Goal: Task Accomplishment & Management: Complete application form

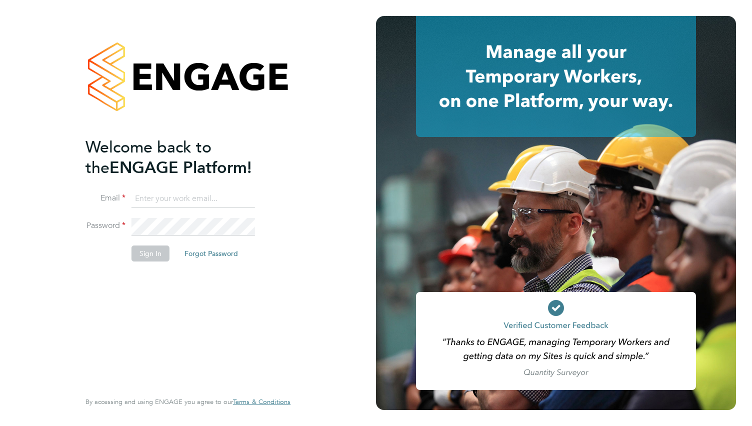
click at [164, 196] on input at bounding box center [192, 199] width 123 height 18
type input "[EMAIL_ADDRESS][DOMAIN_NAME]"
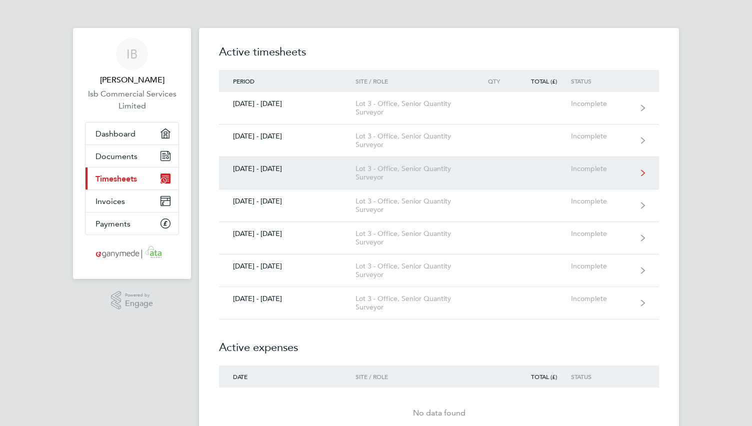
click at [395, 171] on div "Lot 3 - Office, Senior Quantity Surveyor" at bounding box center [412, 172] width 114 height 17
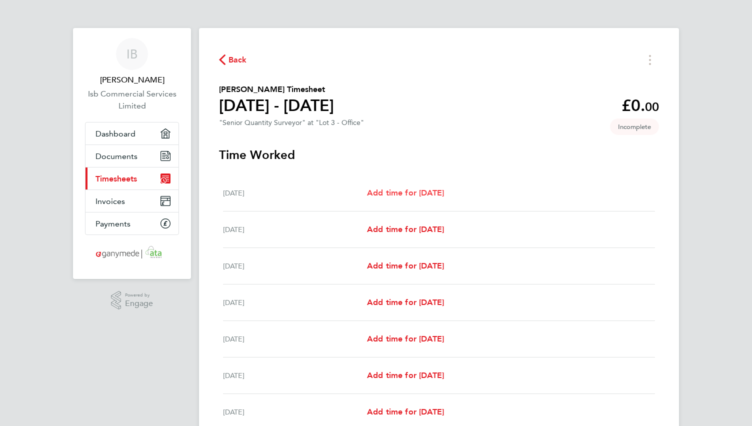
click at [433, 196] on span "Add time for Mon 01 Sep" at bounding box center [405, 192] width 77 height 9
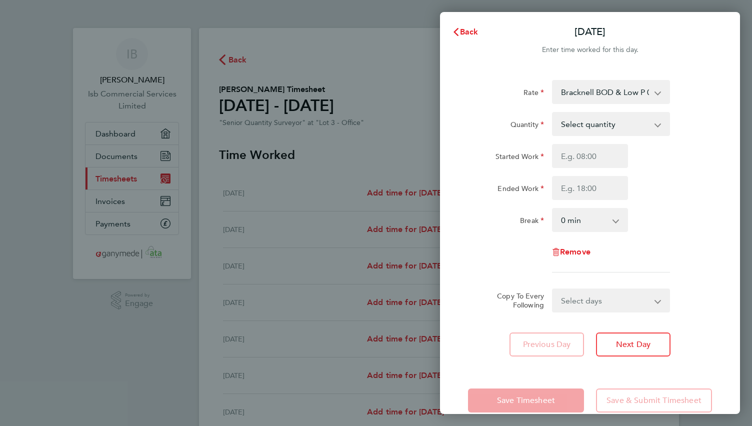
click at [663, 95] on app-icon-cross-button at bounding box center [663, 92] width 12 height 22
click at [659, 92] on app-icon-cross-button at bounding box center [663, 92] width 12 height 22
click at [656, 92] on select "Bracknell BOD & Low P 03-L843.01-E 9200106582P - 475.00 Bracknell ECI 03-K102.0…" at bounding box center [605, 92] width 104 height 22
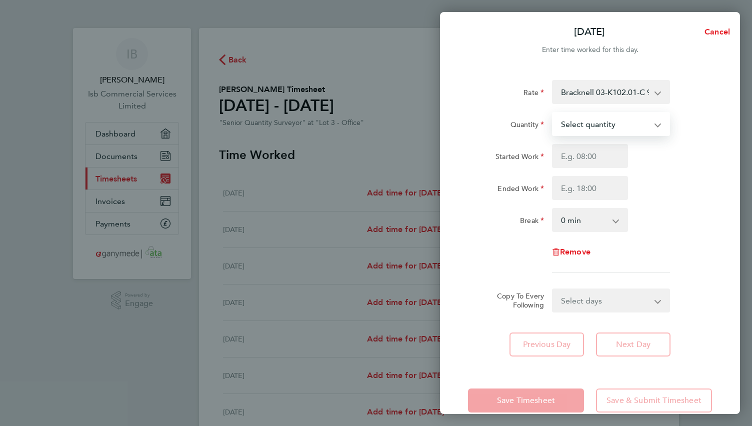
click at [600, 123] on select "Select quantity 0.5 1" at bounding box center [605, 124] width 104 height 22
select select "1"
click at [553, 113] on select "Select quantity 0.5 1" at bounding box center [605, 124] width 104 height 22
click at [592, 154] on input "Started Work" at bounding box center [590, 156] width 76 height 24
type input "08:00"
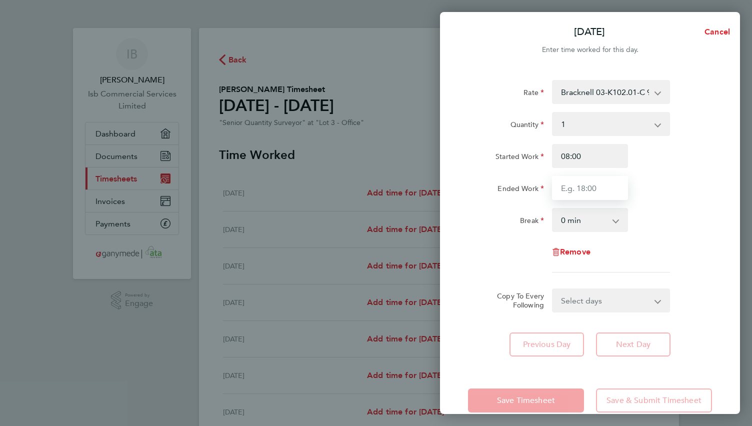
type input "17:00"
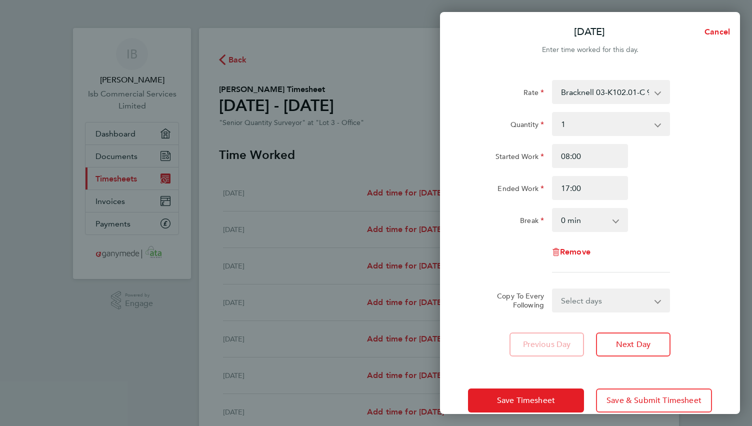
click at [614, 299] on select "Select days Day Weekday (Mon-Fri) Weekend (Sat-Sun) Tuesday Wednesday Thursday …" at bounding box center [605, 300] width 105 height 22
select select "WEEKDAY"
click at [553, 289] on select "Select days Day Weekday (Mon-Fri) Weekend (Sat-Sun) Tuesday Wednesday Thursday …" at bounding box center [605, 300] width 105 height 22
select select "2025-09-07"
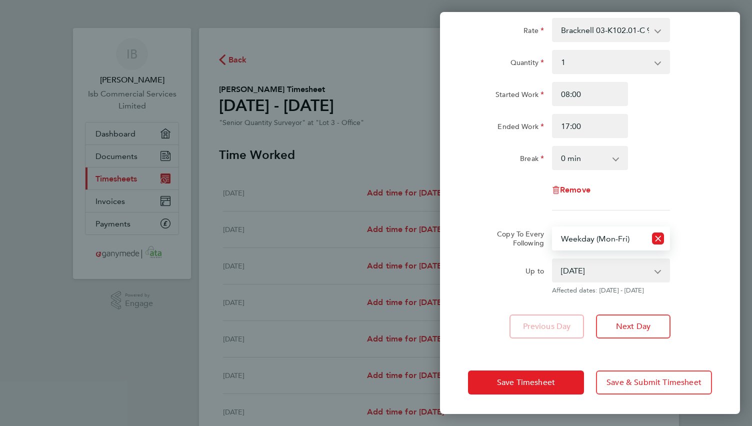
scroll to position [62, 0]
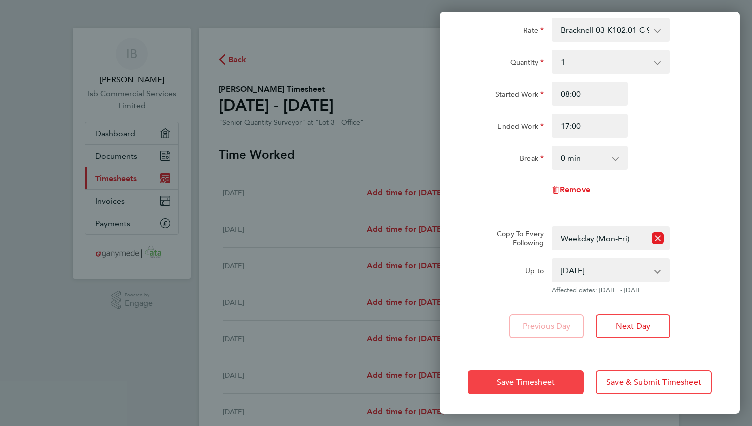
click at [521, 382] on span "Save Timesheet" at bounding box center [526, 382] width 58 height 10
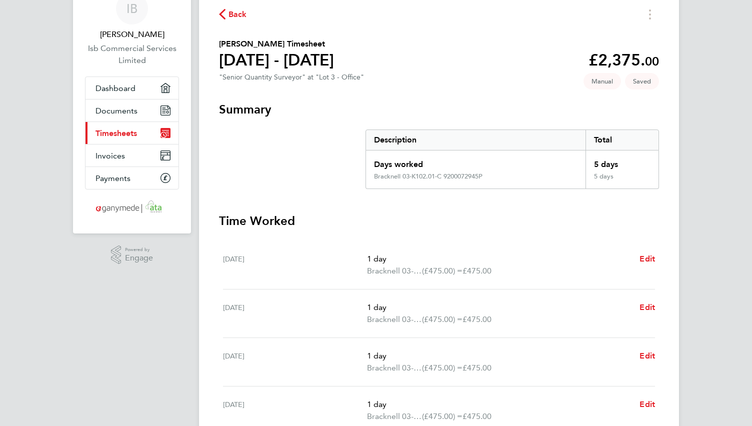
scroll to position [200, 0]
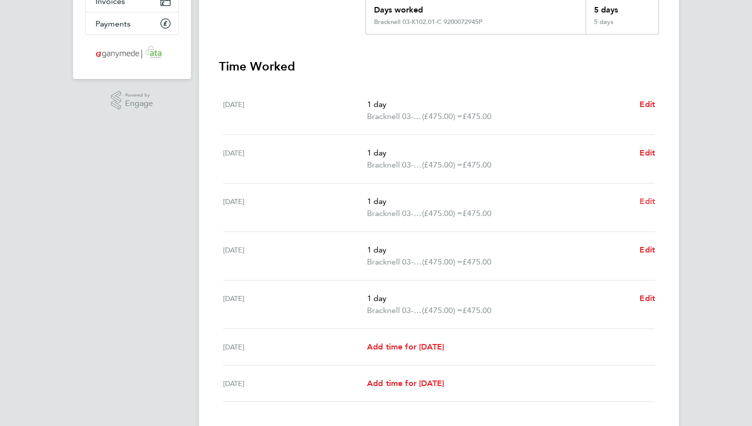
click at [649, 202] on span "Edit" at bounding box center [646, 200] width 15 height 9
select select "1"
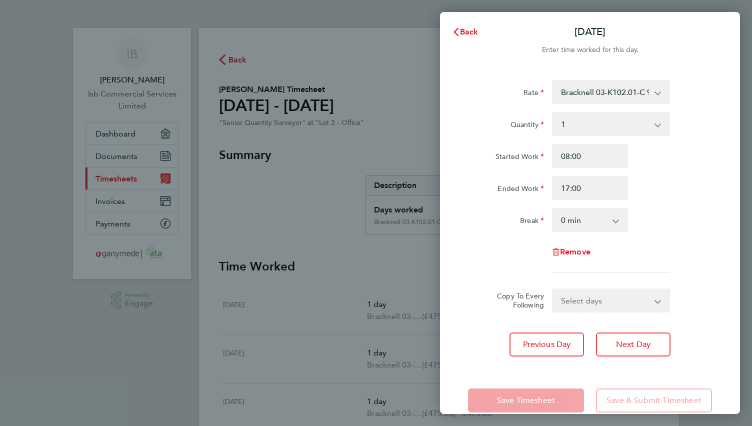
click at [612, 91] on select "Bracknell 03-K102.01-C 9200072945P - 475.00 Mill Green STW 03-K649-C 9200103700…" at bounding box center [605, 92] width 104 height 22
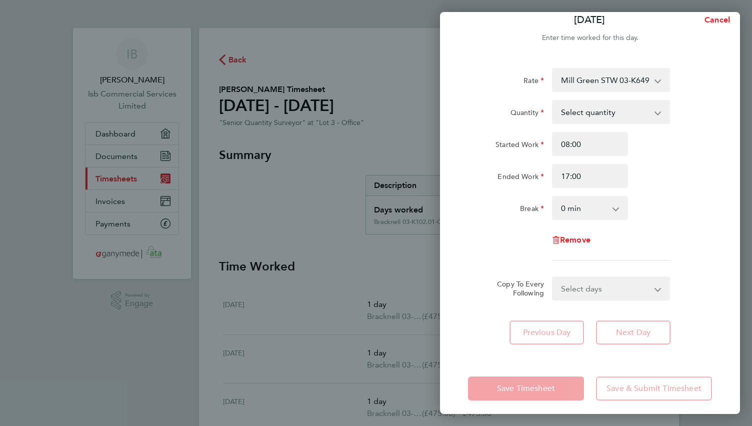
scroll to position [18, 0]
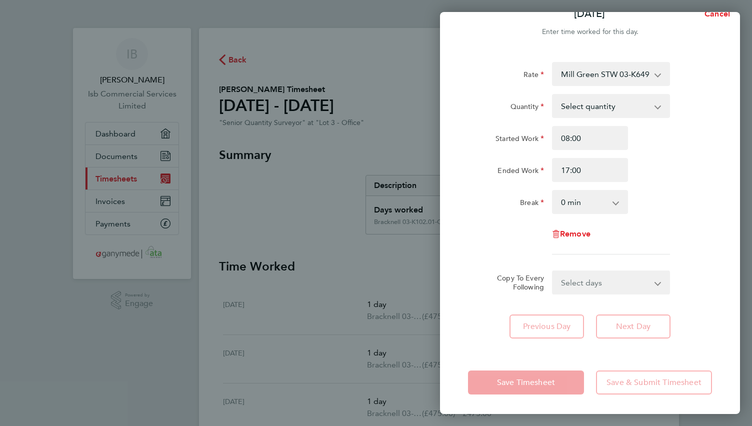
click at [449, 273] on div "Rate Mill Green STW 03-K649-C 9200103700P - 475.00 Bracknell 03-K102.01-C 92000…" at bounding box center [590, 200] width 300 height 300
click at [602, 104] on select "Select quantity 0.5 1" at bounding box center [605, 106] width 104 height 22
select select "1"
click at [553, 95] on select "Select quantity 0.5 1" at bounding box center [605, 106] width 104 height 22
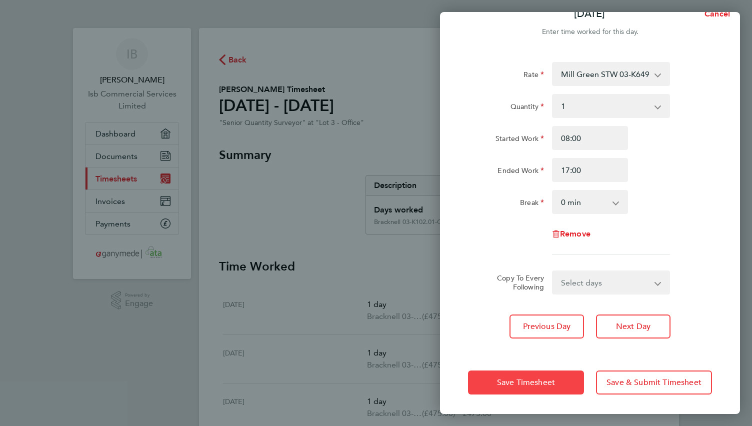
drag, startPoint x: 507, startPoint y: 381, endPoint x: 502, endPoint y: 379, distance: 5.7
click at [507, 381] on span "Save Timesheet" at bounding box center [526, 382] width 58 height 10
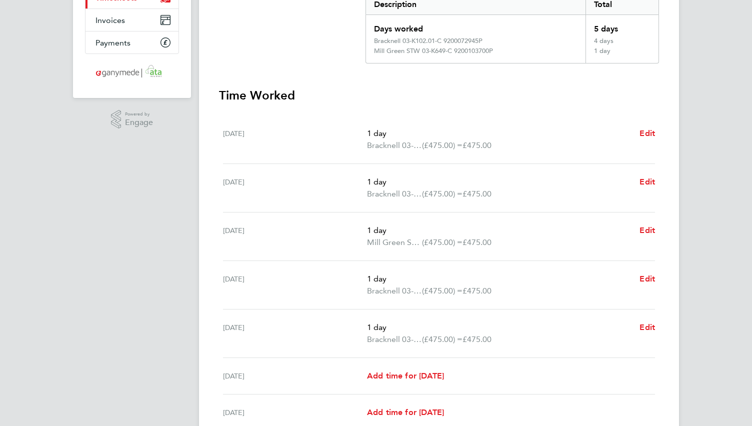
scroll to position [200, 0]
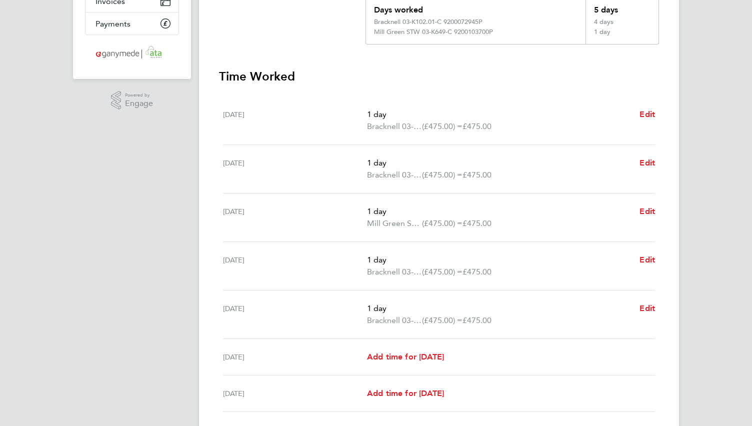
click at [406, 271] on span "Bracknell 03-K102.01-C 9200072945P" at bounding box center [394, 272] width 55 height 12
click at [382, 262] on p "1 day" at bounding box center [499, 260] width 264 height 12
click at [654, 260] on span "Edit" at bounding box center [646, 259] width 15 height 9
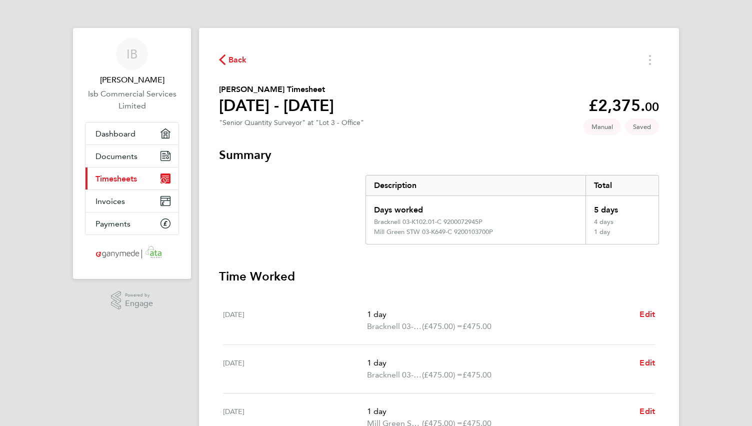
select select "1"
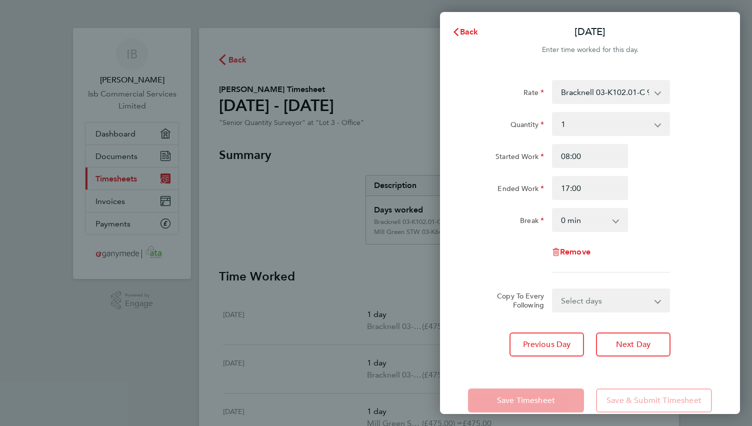
click at [608, 94] on select "Bracknell 03-K102.01-C 9200072945P - 475.00 Mill Green STW 03-K649-C 9200103700…" at bounding box center [605, 92] width 104 height 22
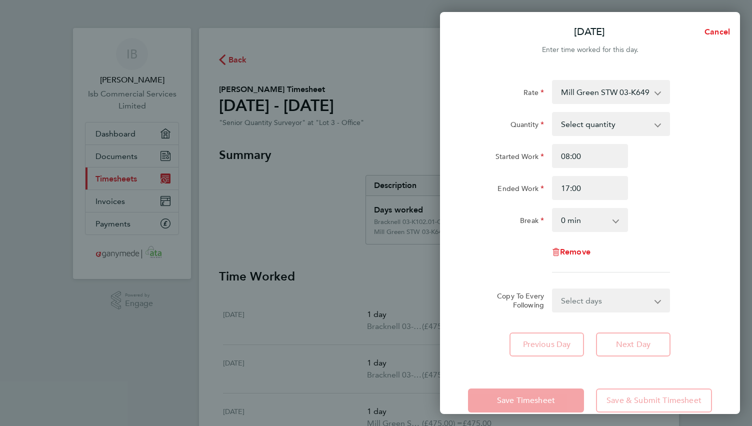
click at [589, 128] on select "Select quantity 0.5 1" at bounding box center [605, 124] width 104 height 22
select select "1"
click at [553, 113] on select "Select quantity 0.5 1" at bounding box center [605, 124] width 104 height 22
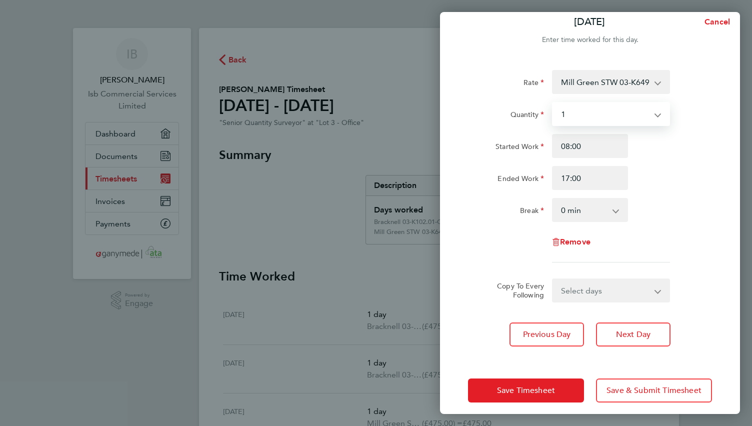
scroll to position [18, 0]
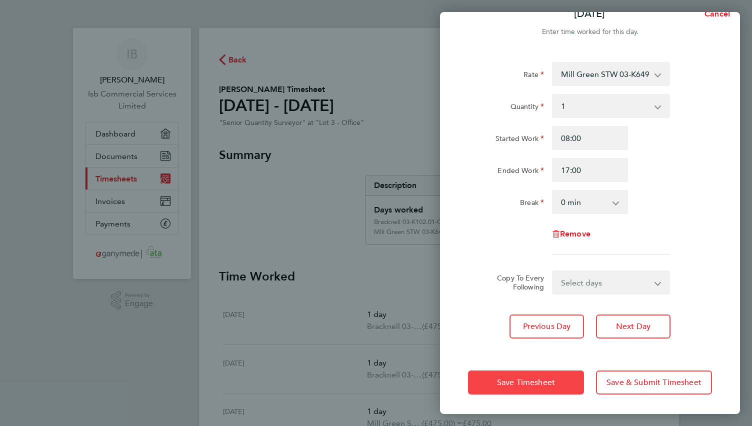
drag, startPoint x: 510, startPoint y: 385, endPoint x: 505, endPoint y: 380, distance: 7.1
click at [509, 384] on span "Save Timesheet" at bounding box center [526, 382] width 58 height 10
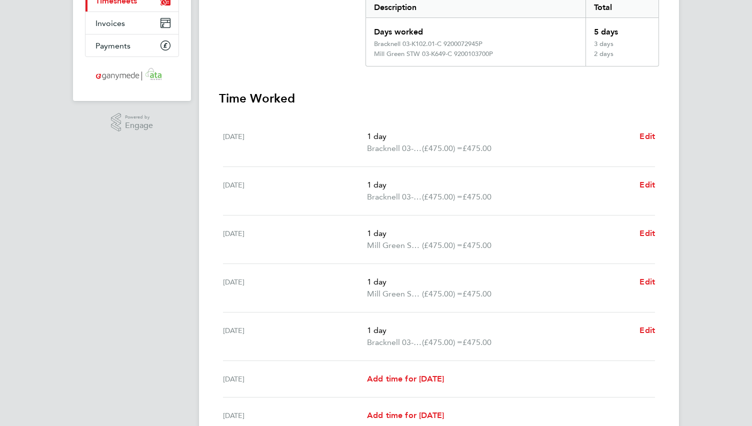
scroll to position [200, 0]
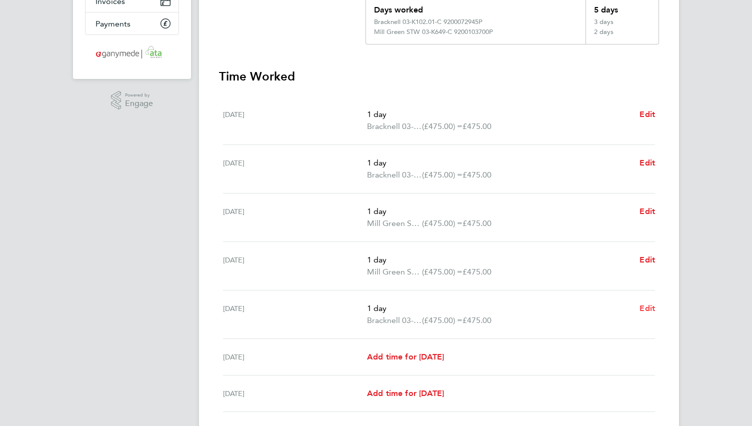
click at [646, 305] on span "Edit" at bounding box center [646, 307] width 15 height 9
select select "1"
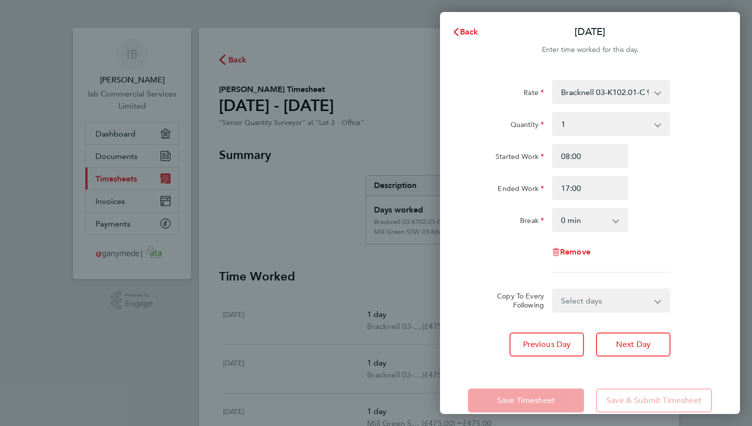
click at [598, 94] on select "Bracknell 03-K102.01-C 9200072945P - 475.00 Mill Green STW 03-K649-C 9200103700…" at bounding box center [605, 92] width 104 height 22
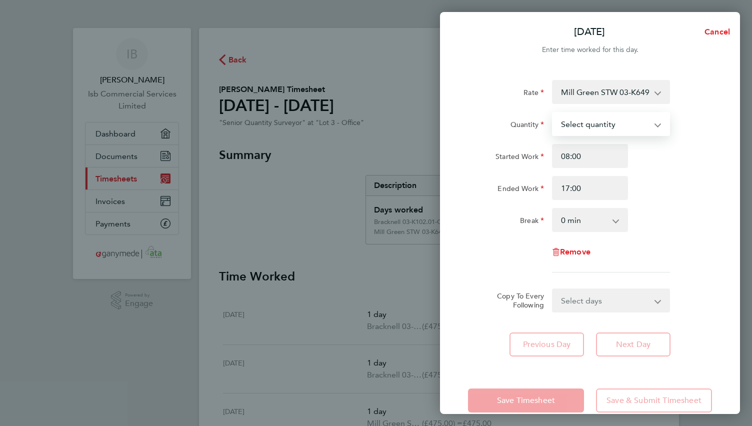
click at [610, 128] on select "Select quantity 0.5 1" at bounding box center [605, 124] width 104 height 22
select select "1"
click at [553, 113] on select "Select quantity 0.5 1" at bounding box center [605, 124] width 104 height 22
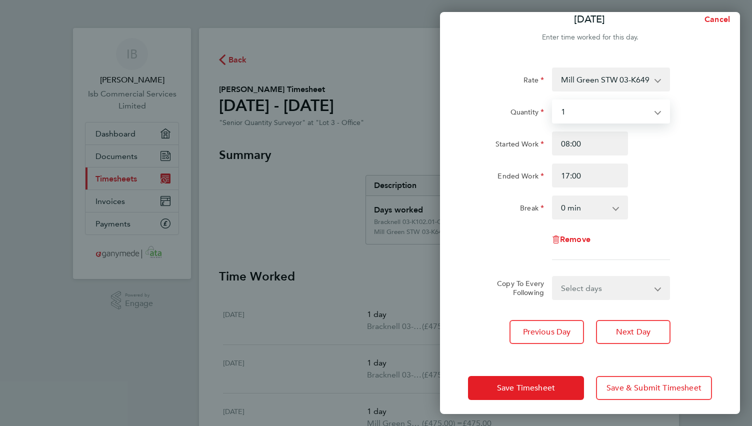
scroll to position [18, 0]
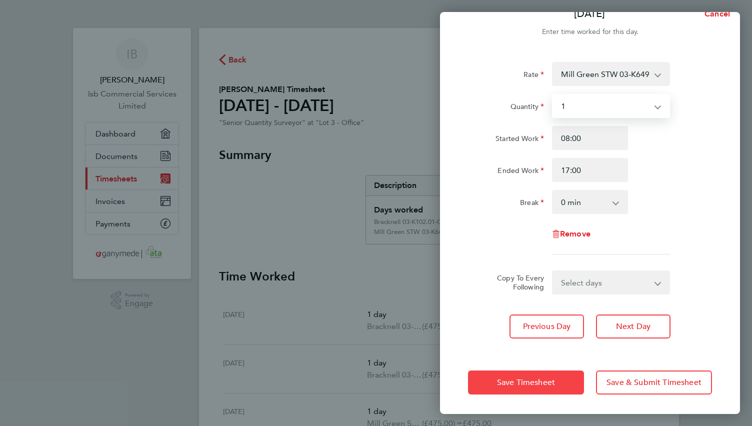
click at [505, 379] on span "Save Timesheet" at bounding box center [526, 382] width 58 height 10
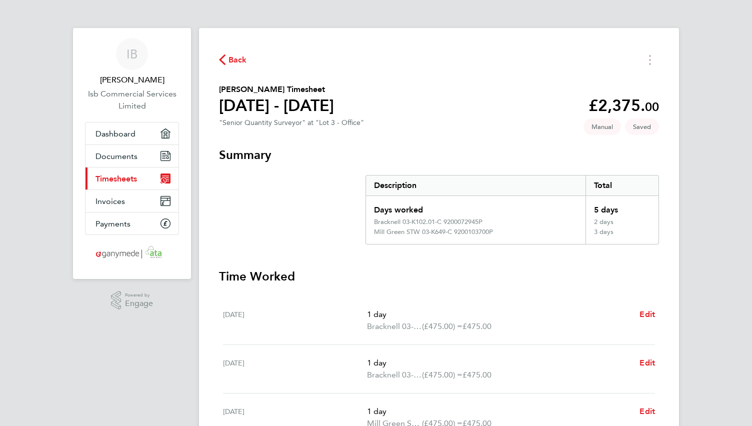
click at [220, 57] on icon "button" at bounding box center [222, 59] width 6 height 10
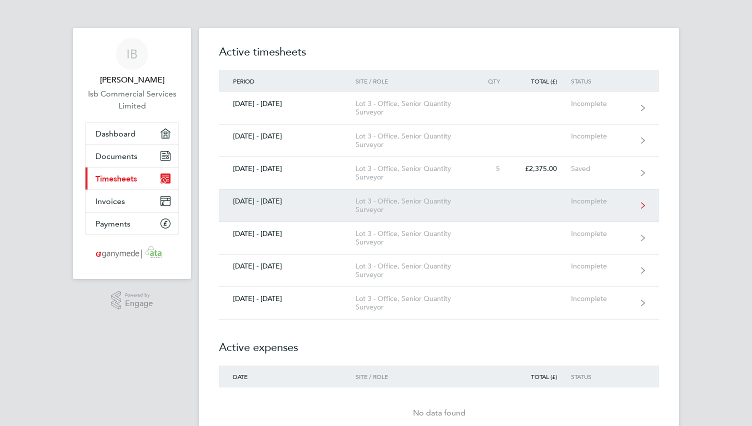
click at [391, 202] on div "Lot 3 - Office, Senior Quantity Surveyor" at bounding box center [412, 205] width 114 height 17
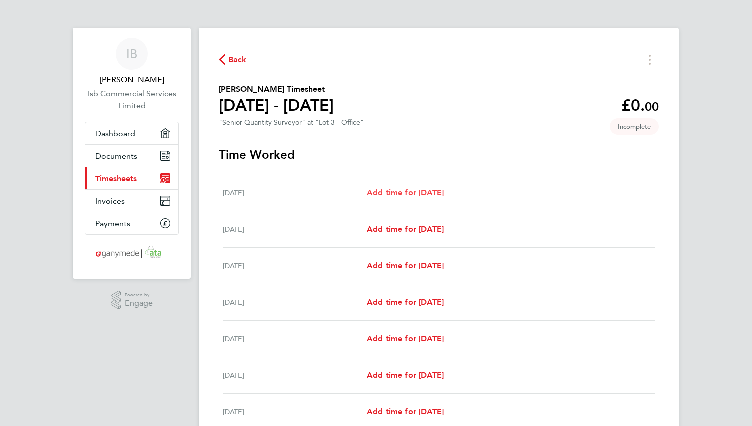
click at [420, 194] on span "Add time for Mon 08 Sep" at bounding box center [405, 192] width 77 height 9
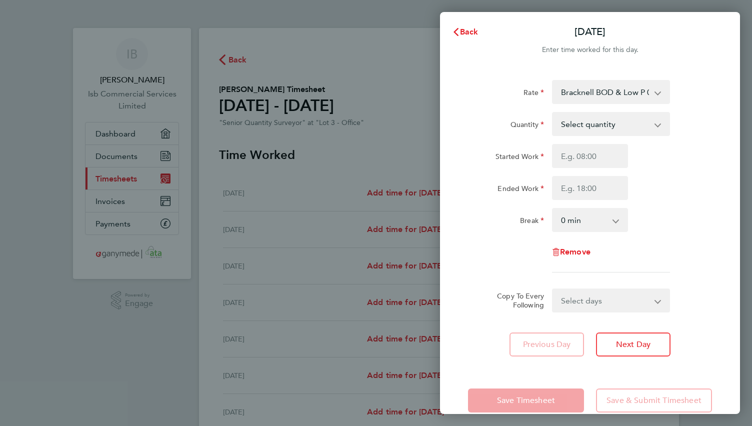
click at [565, 94] on select "Bracknell BOD & Low P 03-L843.01-E 9200106582P - 475.00 Bracknell ECI 03-K102.0…" at bounding box center [605, 92] width 104 height 22
click at [585, 128] on select "Select quantity 0.5 1" at bounding box center [605, 124] width 104 height 22
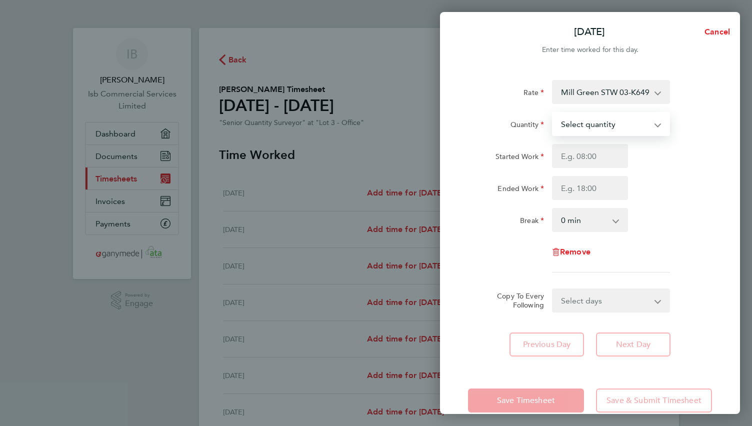
select select "1"
click at [553, 113] on select "Select quantity 0.5 1" at bounding box center [605, 124] width 104 height 22
click at [573, 159] on input "Started Work" at bounding box center [590, 156] width 76 height 24
type input "08:00"
type input "17:00"
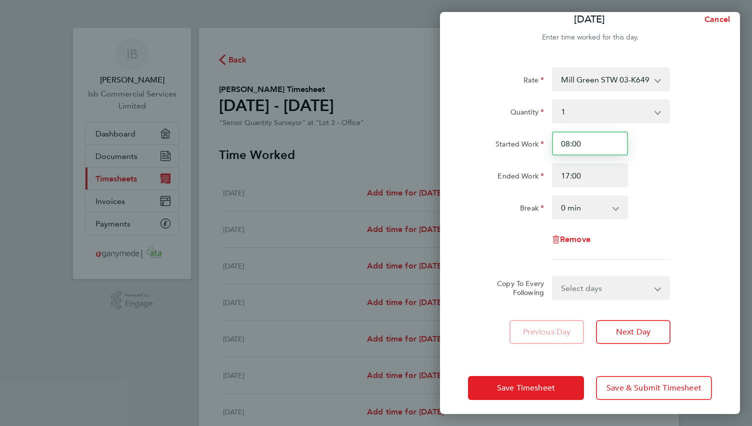
scroll to position [18, 0]
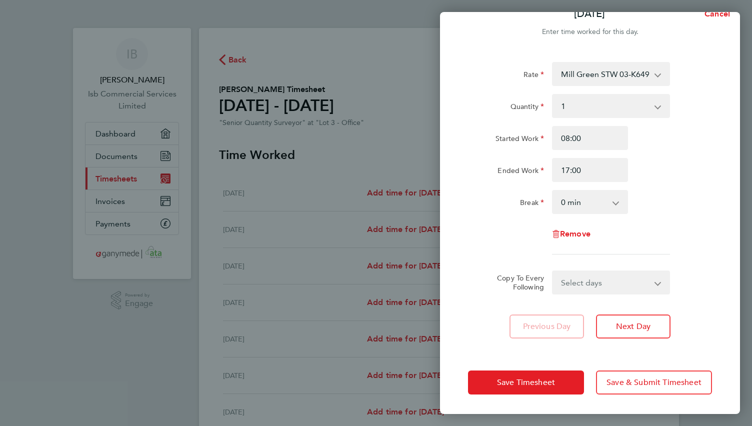
click at [594, 284] on select "Select days Day Weekday (Mon-Fri) Weekend (Sat-Sun) Tuesday Wednesday Thursday …" at bounding box center [605, 282] width 105 height 22
select select "WEEKDAY"
click at [553, 271] on select "Select days Day Weekday (Mon-Fri) Weekend (Sat-Sun) Tuesday Wednesday Thursday …" at bounding box center [605, 282] width 105 height 22
select select "2025-09-14"
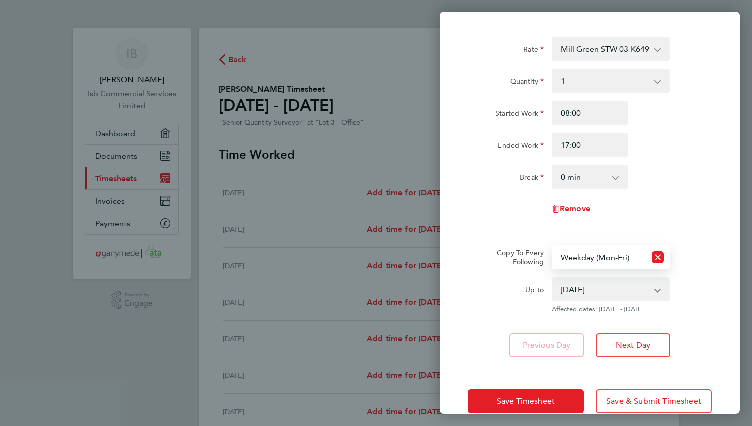
scroll to position [62, 0]
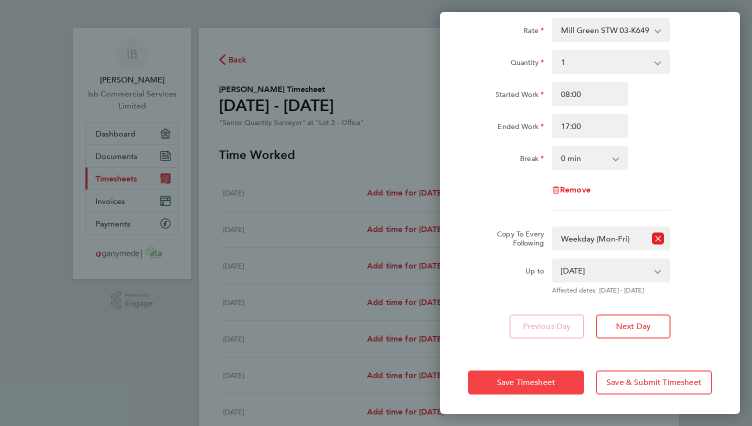
click at [504, 378] on span "Save Timesheet" at bounding box center [526, 382] width 58 height 10
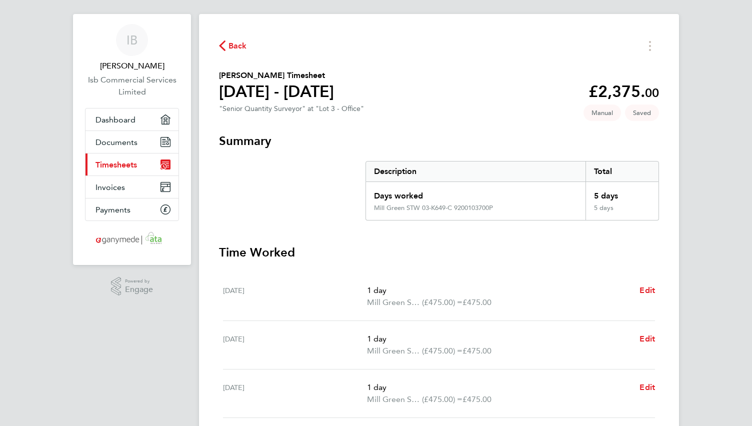
scroll to position [12, 0]
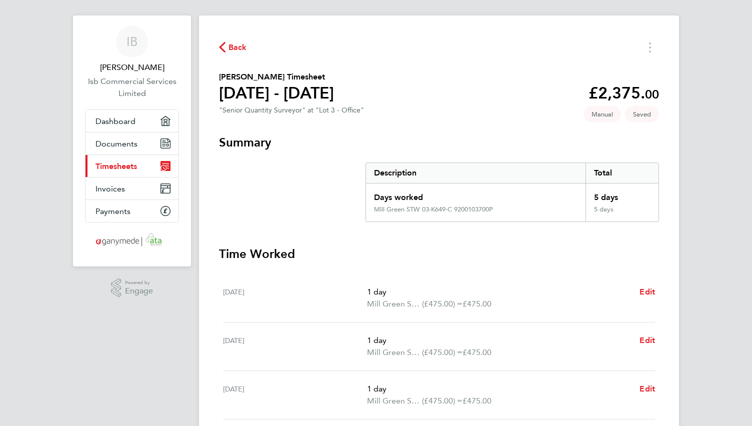
click at [221, 45] on icon "button" at bounding box center [222, 47] width 6 height 10
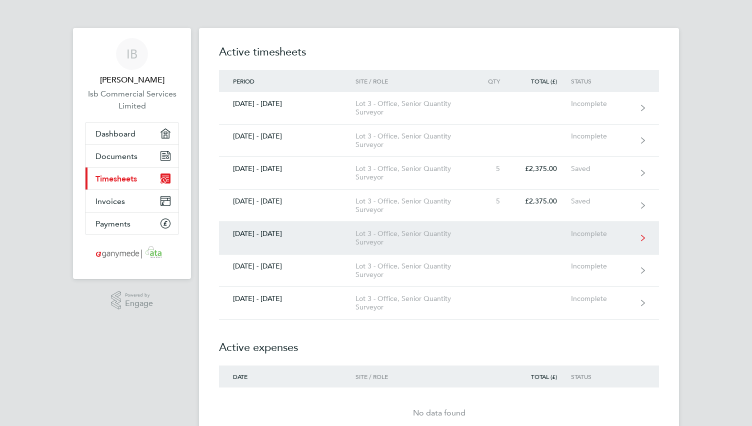
click at [418, 233] on div "Lot 3 - Office, Senior Quantity Surveyor" at bounding box center [412, 237] width 114 height 17
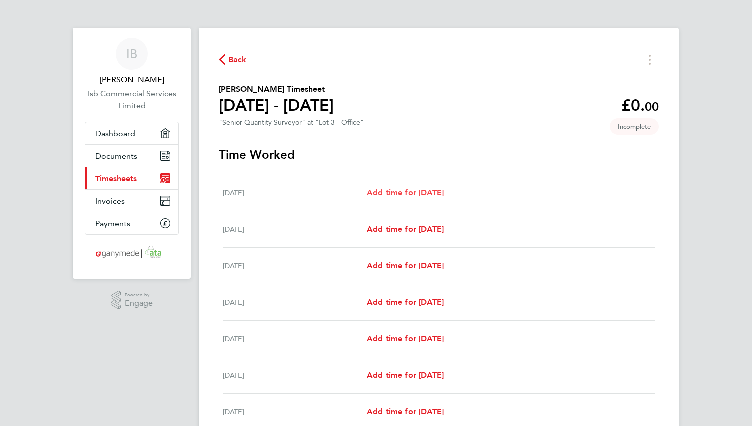
click at [425, 190] on span "Add time for Mon 15 Sep" at bounding box center [405, 192] width 77 height 9
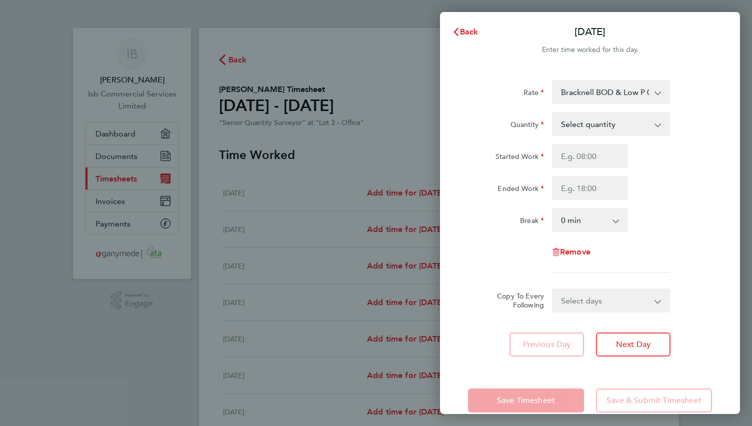
click at [588, 88] on select "Bracknell BOD & Low P 03-L843.01-E 9200106582P - 475.00 Mill Green STW 03-K649-…" at bounding box center [605, 92] width 104 height 22
click at [570, 127] on select "Select quantity 0.5 1" at bounding box center [605, 124] width 104 height 22
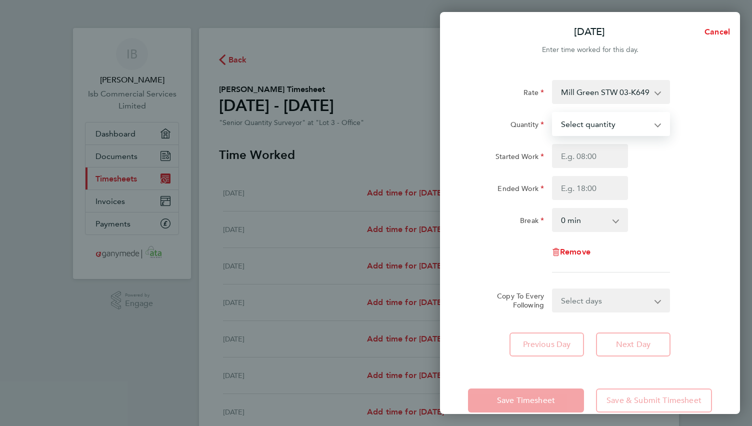
select select "1"
click at [553, 113] on select "Select quantity 0.5 1" at bounding box center [605, 124] width 104 height 22
click at [568, 153] on input "Started Work" at bounding box center [590, 156] width 76 height 24
type input "08:00"
type input "17:00"
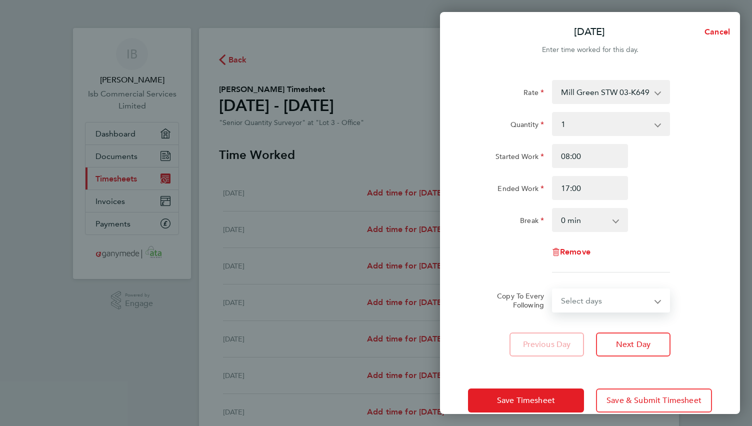
click at [590, 299] on select "Select days Day Weekday (Mon-Fri) Weekend (Sat-Sun) Tuesday Wednesday Thursday …" at bounding box center [605, 300] width 105 height 22
select select "WEEKDAY"
click at [553, 289] on select "Select days Day Weekday (Mon-Fri) Weekend (Sat-Sun) Tuesday Wednesday Thursday …" at bounding box center [605, 300] width 105 height 22
select select "2025-09-21"
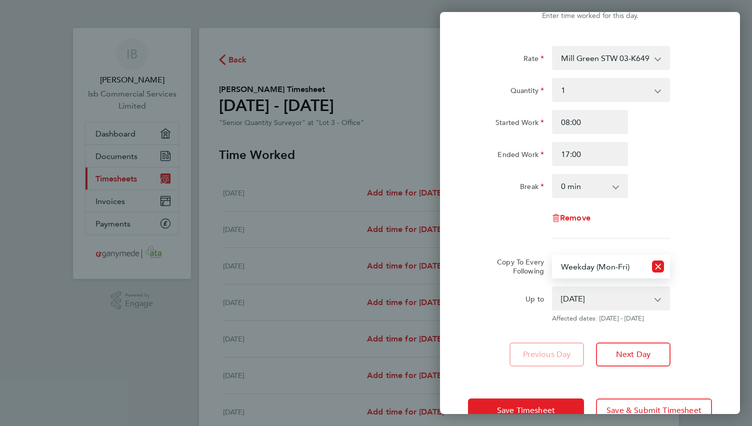
scroll to position [62, 0]
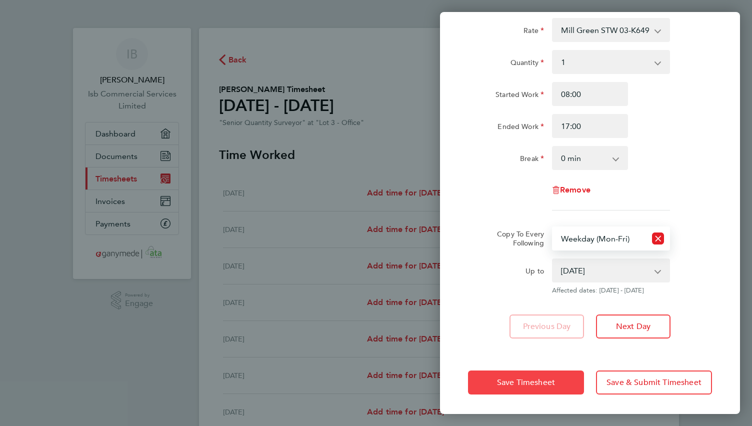
click at [522, 381] on span "Save Timesheet" at bounding box center [526, 382] width 58 height 10
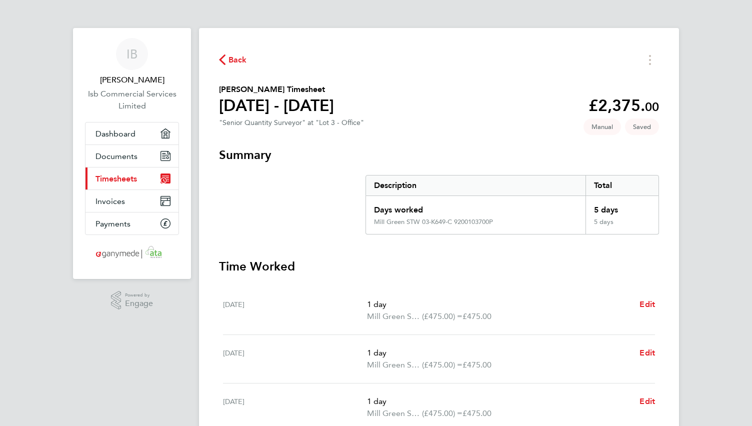
click at [220, 57] on icon "button" at bounding box center [222, 59] width 6 height 10
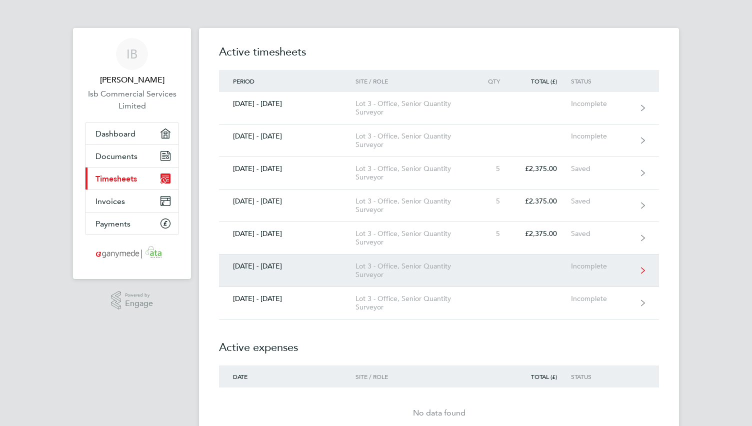
click at [441, 265] on div "Lot 3 - Office, Senior Quantity Surveyor" at bounding box center [412, 270] width 114 height 17
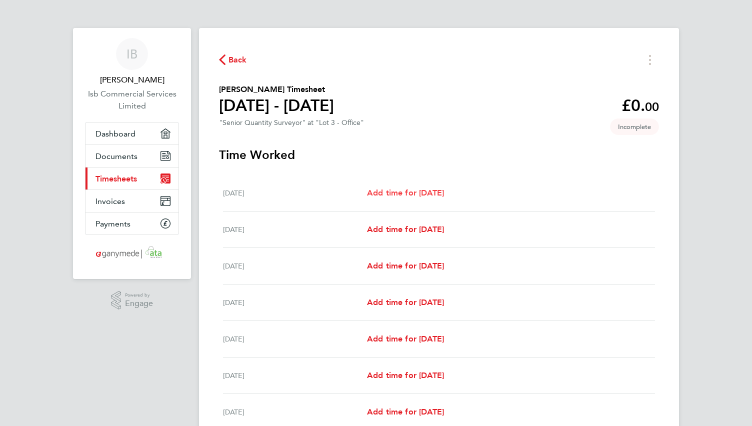
click at [418, 190] on span "Add time for Mon 22 Sep" at bounding box center [405, 192] width 77 height 9
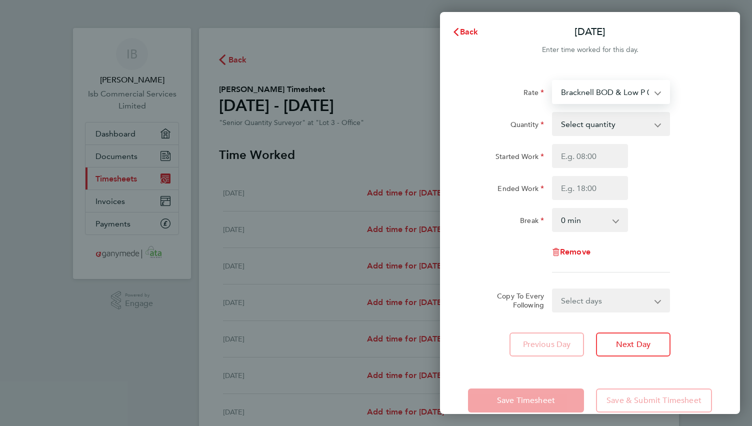
click at [604, 87] on select "Bracknell BOD & Low P 03-L843.01-E 9200106582P - 475.00 Bracknell 03-K102.01-C …" at bounding box center [605, 92] width 104 height 22
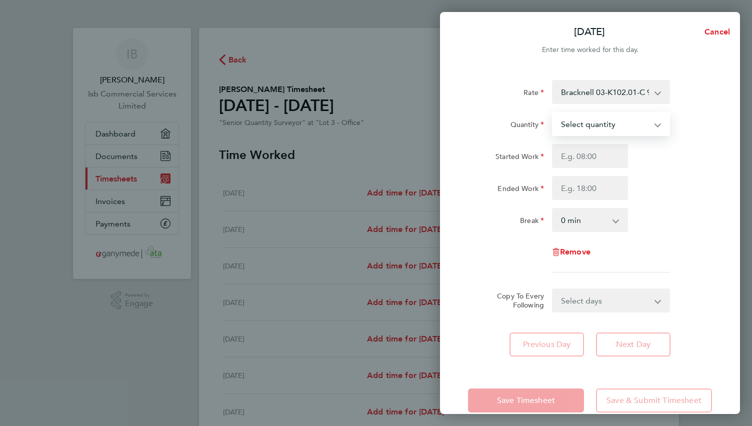
click at [575, 124] on select "Select quantity 0.5 1" at bounding box center [605, 124] width 104 height 22
select select "1"
click at [553, 113] on select "Select quantity 0.5 1" at bounding box center [605, 124] width 104 height 22
click at [583, 157] on input "Started Work" at bounding box center [590, 156] width 76 height 24
type input "08:00"
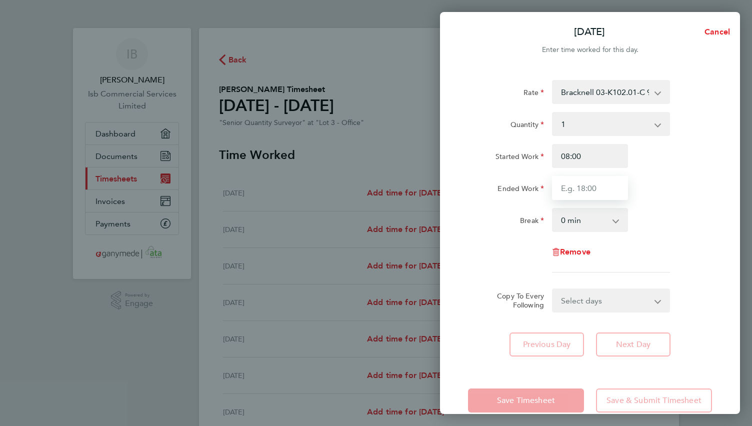
type input "17:00"
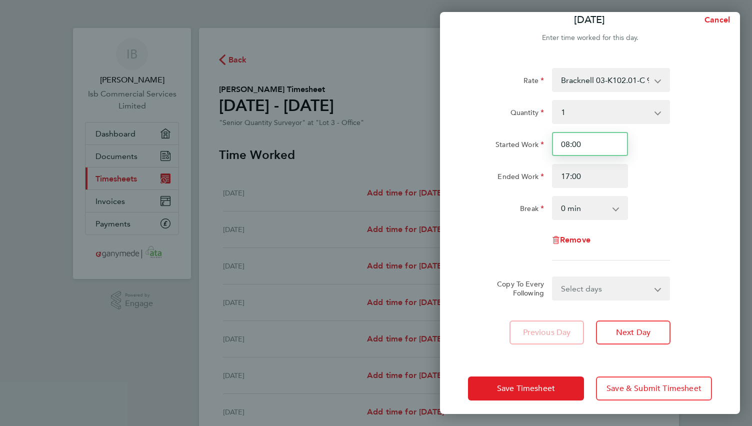
scroll to position [18, 0]
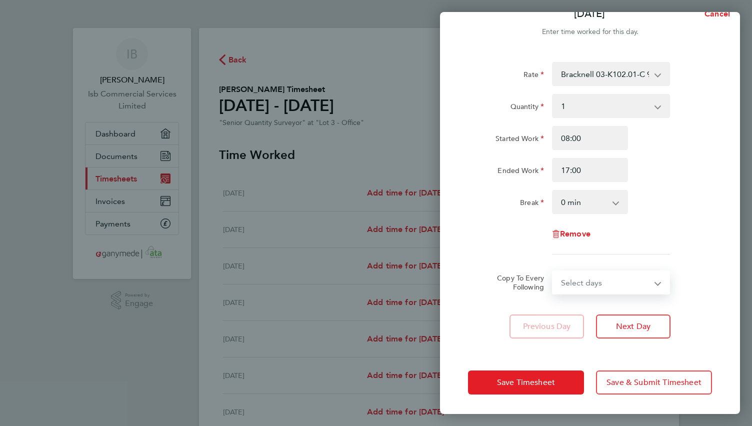
click at [600, 277] on select "Select days Day Weekday (Mon-Fri) Weekend (Sat-Sun) Tuesday Wednesday Thursday …" at bounding box center [605, 282] width 105 height 22
select select "WEEKDAY"
click at [553, 271] on select "Select days Day Weekday (Mon-Fri) Weekend (Sat-Sun) Tuesday Wednesday Thursday …" at bounding box center [605, 282] width 105 height 22
select select "2025-09-28"
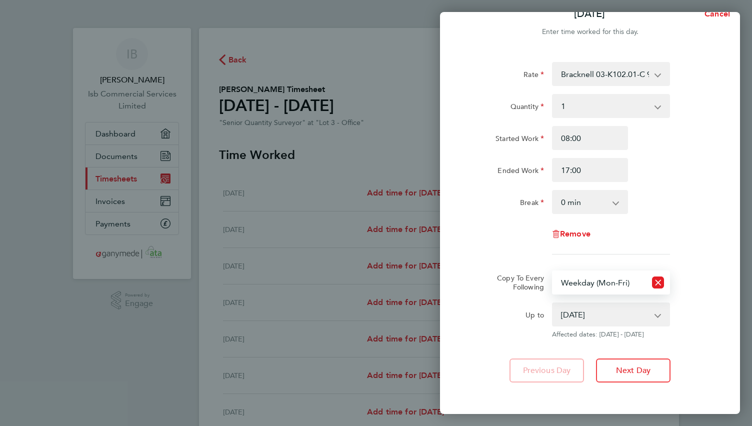
scroll to position [62, 0]
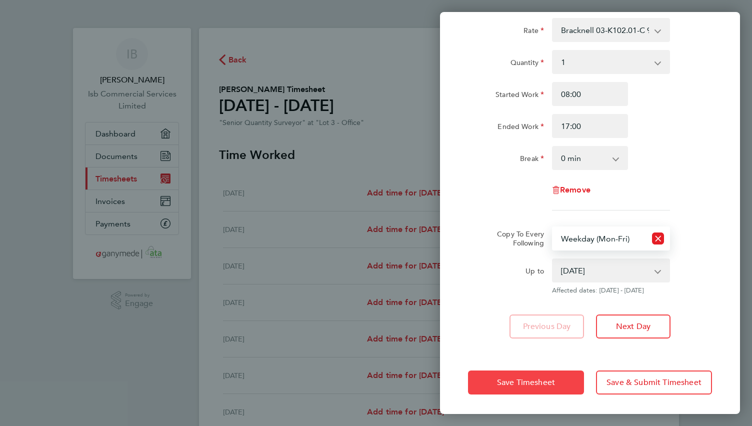
click at [527, 380] on span "Save Timesheet" at bounding box center [526, 382] width 58 height 10
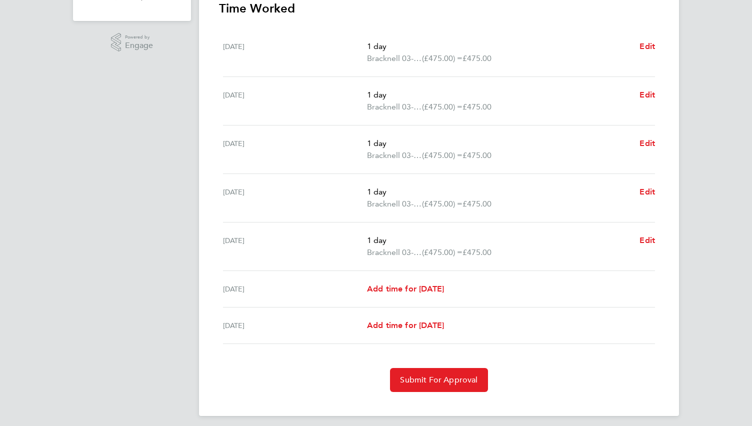
scroll to position [262, 0]
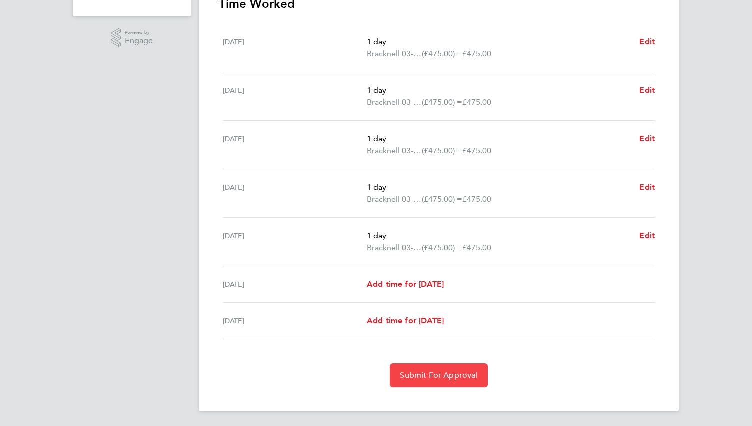
click at [451, 372] on span "Submit For Approval" at bounding box center [438, 375] width 77 height 10
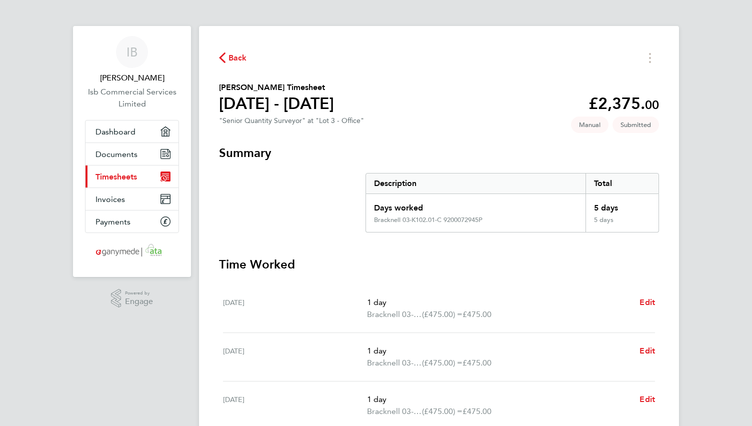
scroll to position [0, 0]
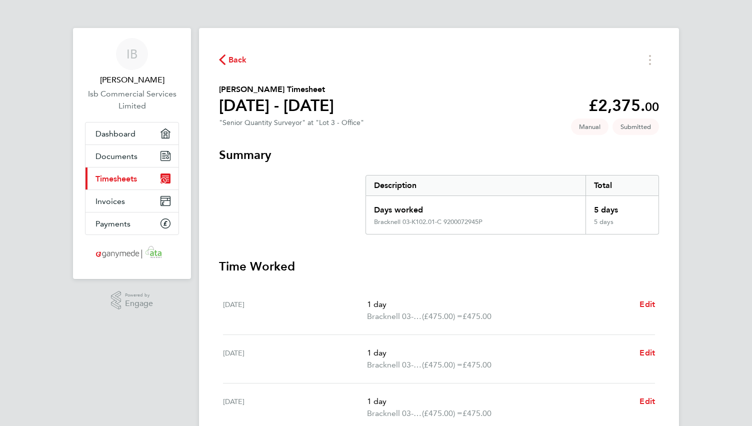
click at [220, 59] on icon "button" at bounding box center [222, 59] width 6 height 10
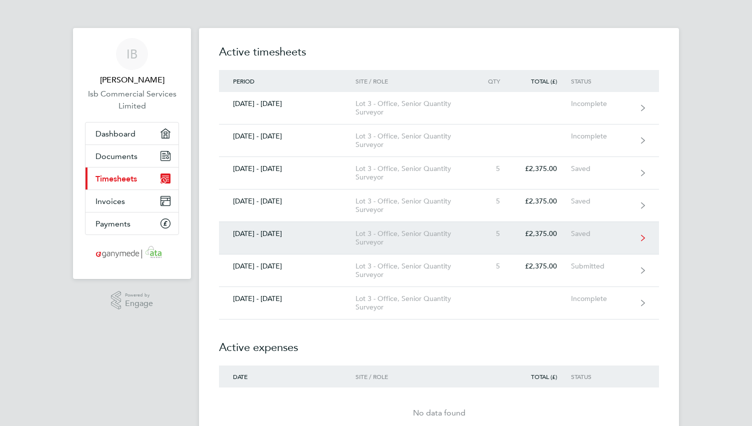
click at [530, 232] on div "£2,375.00" at bounding box center [542, 233] width 57 height 8
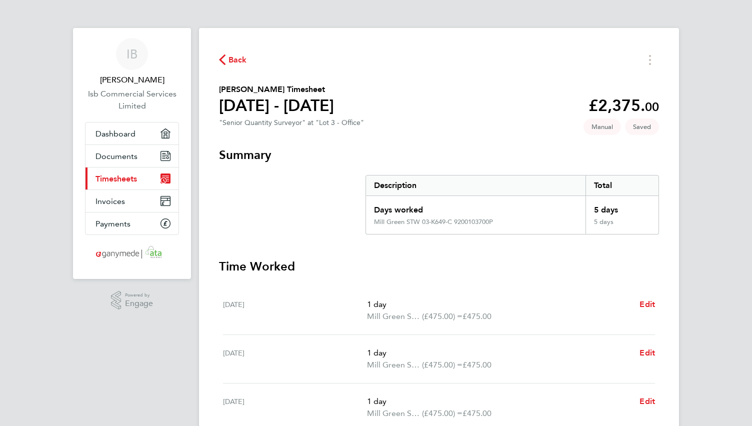
scroll to position [262, 0]
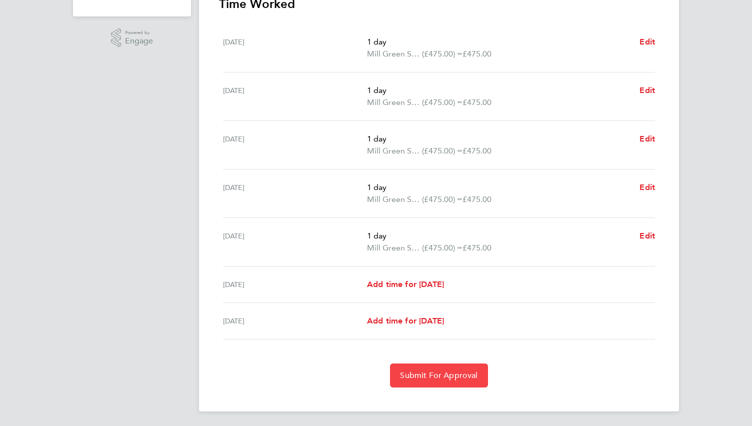
click at [438, 368] on button "Submit For Approval" at bounding box center [438, 375] width 97 height 24
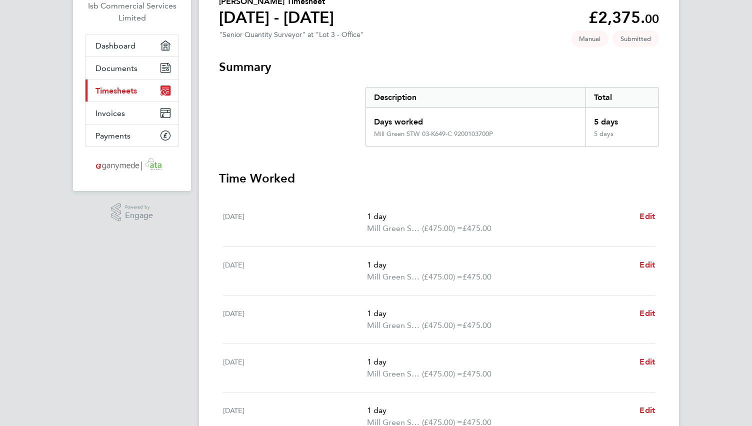
scroll to position [0, 0]
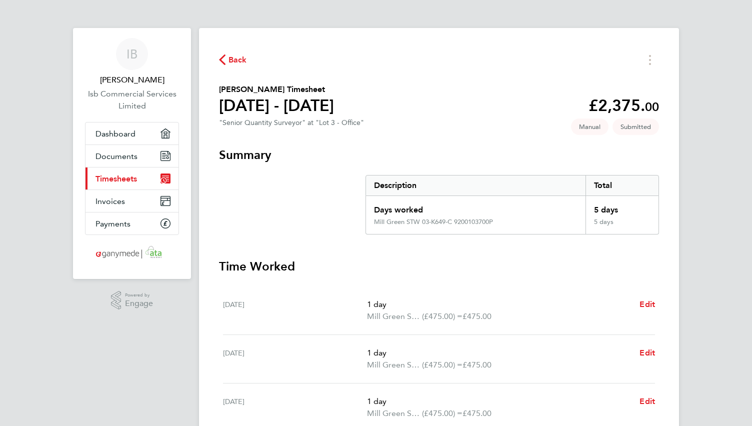
click at [221, 58] on icon "button" at bounding box center [222, 59] width 6 height 10
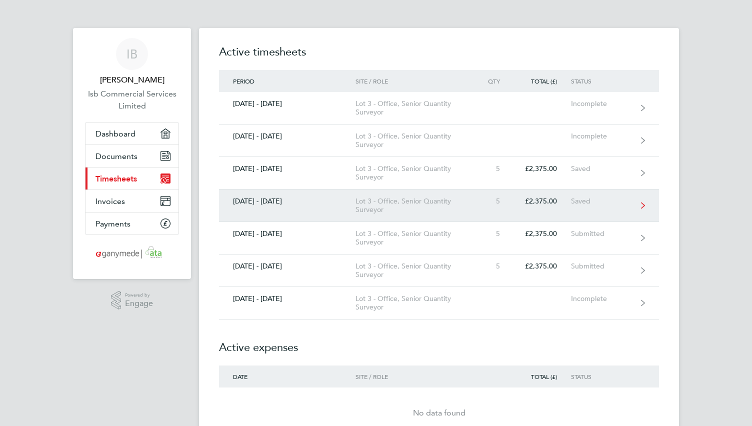
click at [534, 210] on link "08 - 14 Sept 2025 Lot 3 - Office, Senior Quantity Surveyor 5 £2,375.00 Saved" at bounding box center [439, 205] width 440 height 32
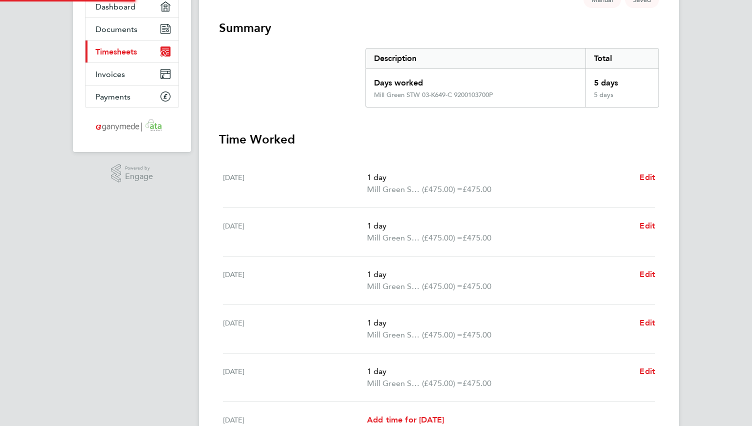
scroll to position [262, 0]
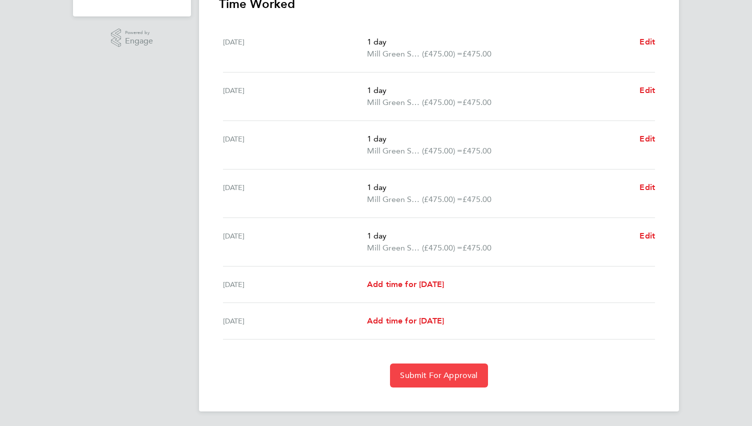
click at [473, 378] on button "Submit For Approval" at bounding box center [438, 375] width 97 height 24
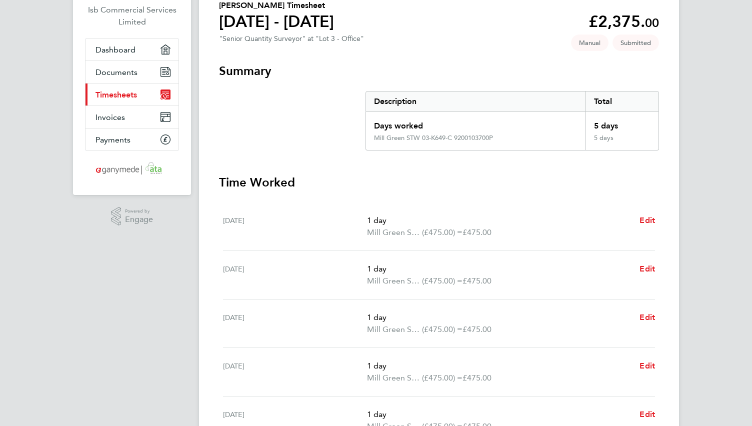
scroll to position [0, 0]
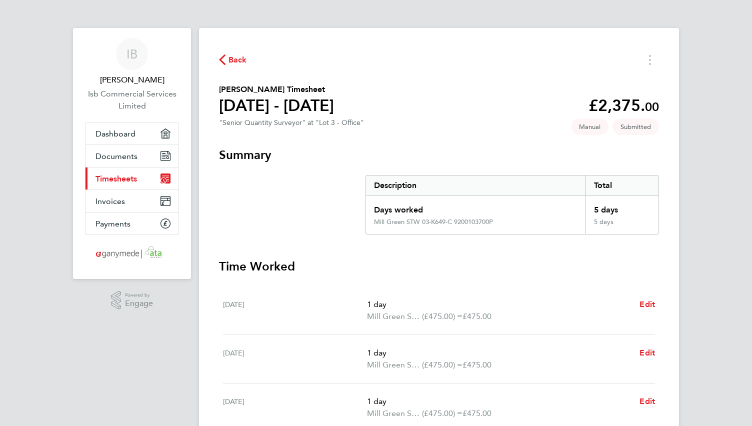
click at [221, 59] on icon "button" at bounding box center [222, 59] width 6 height 10
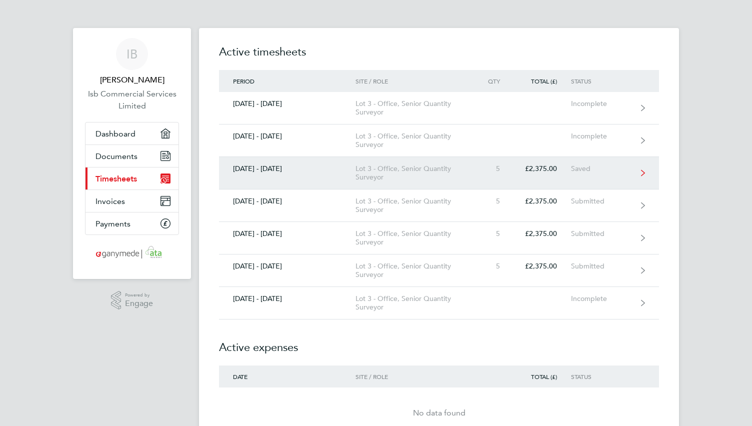
click at [535, 170] on div "£2,375.00" at bounding box center [542, 168] width 57 height 8
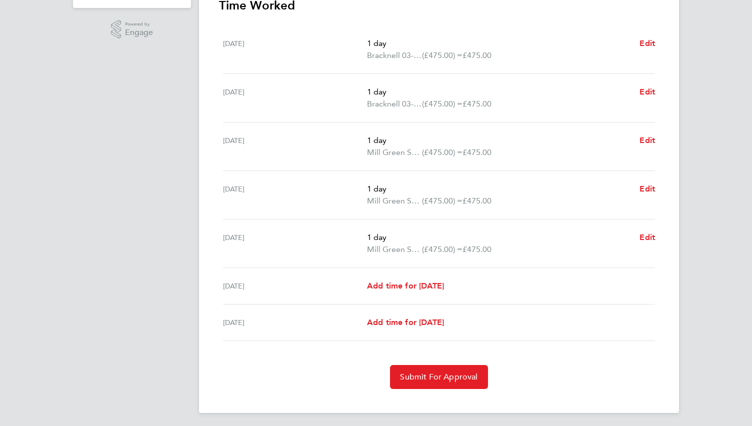
scroll to position [272, 0]
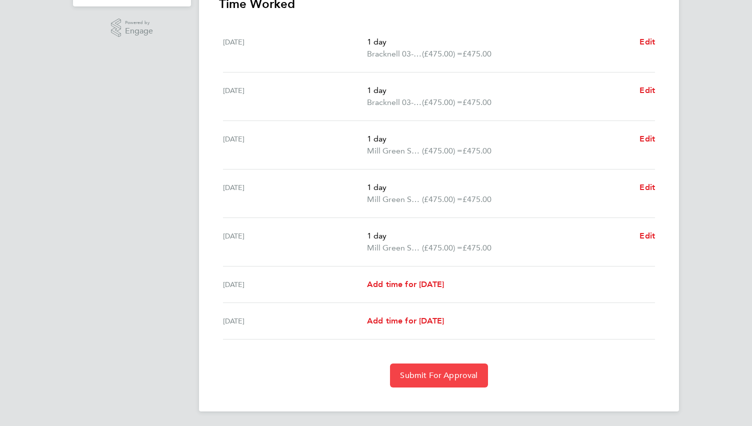
click at [430, 371] on span "Submit For Approval" at bounding box center [438, 375] width 77 height 10
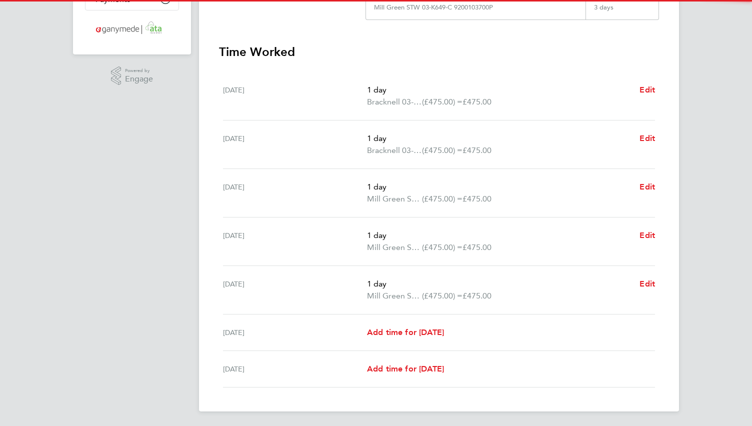
scroll to position [0, 0]
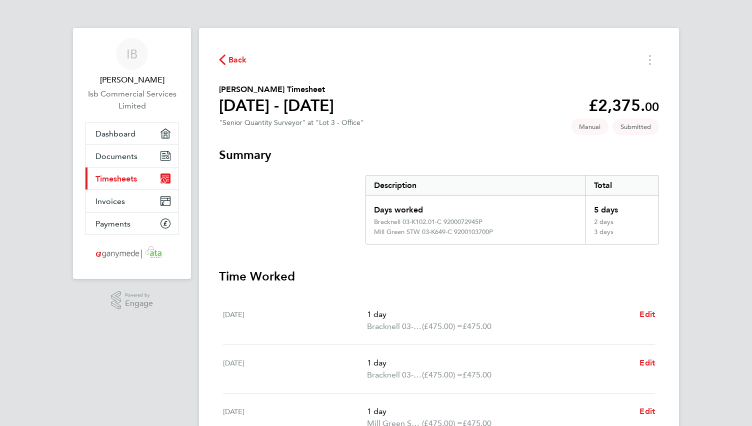
click at [220, 60] on icon "button" at bounding box center [222, 59] width 6 height 10
